Goal: Task Accomplishment & Management: Manage account settings

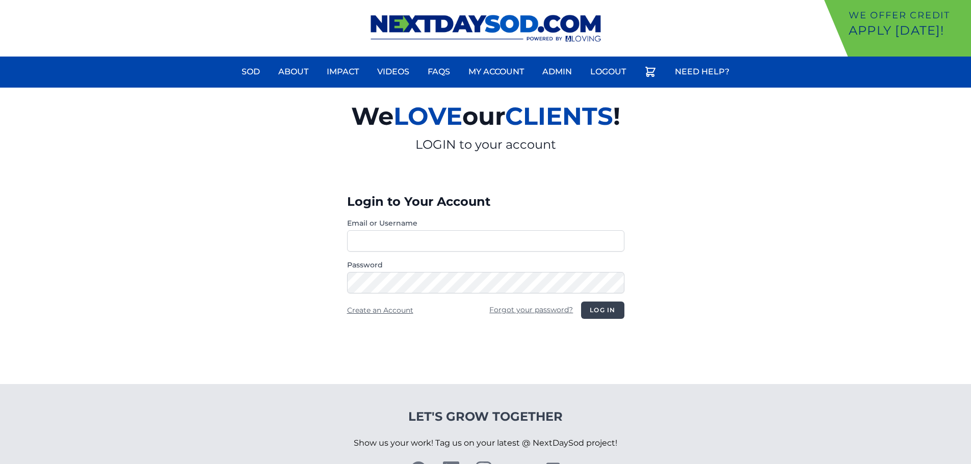
type input "**********"
click at [607, 308] on button "Log in" at bounding box center [602, 310] width 43 height 17
click at [611, 307] on button "Log in" at bounding box center [602, 310] width 43 height 17
